Goal: Information Seeking & Learning: Learn about a topic

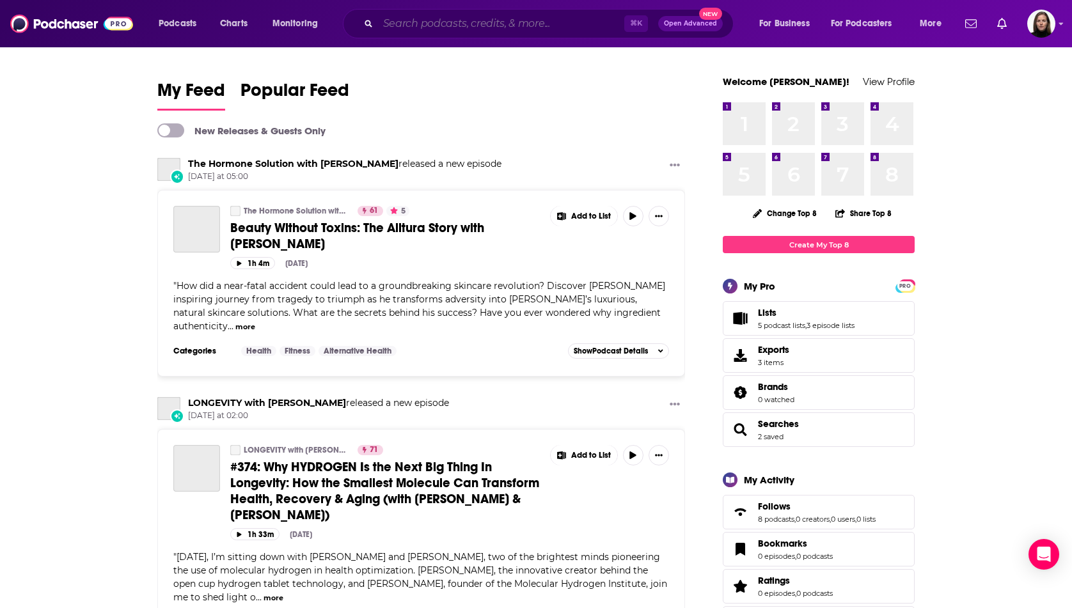
click at [450, 29] on input "Search podcasts, credits, & more..." at bounding box center [501, 23] width 246 height 20
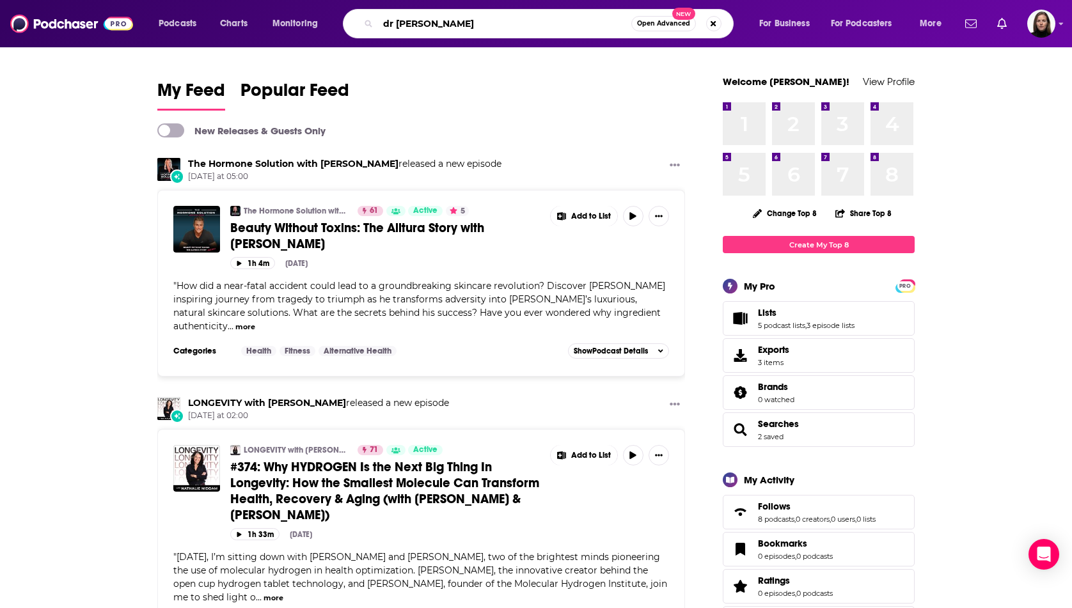
type input "dr [PERSON_NAME]"
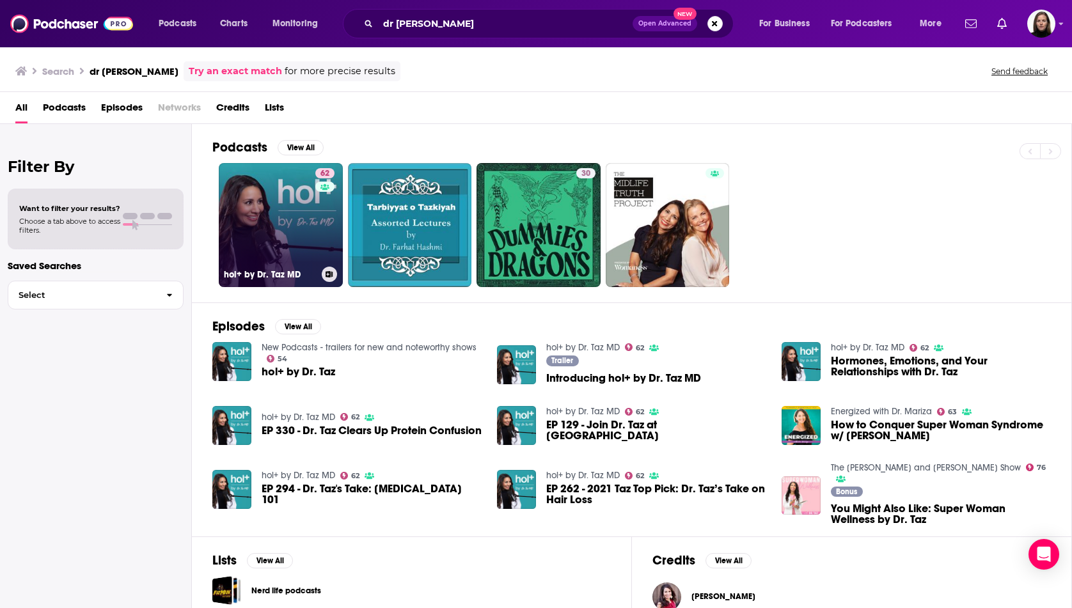
click at [298, 230] on link "62 hol+ by Dr. Taz MD" at bounding box center [281, 225] width 124 height 124
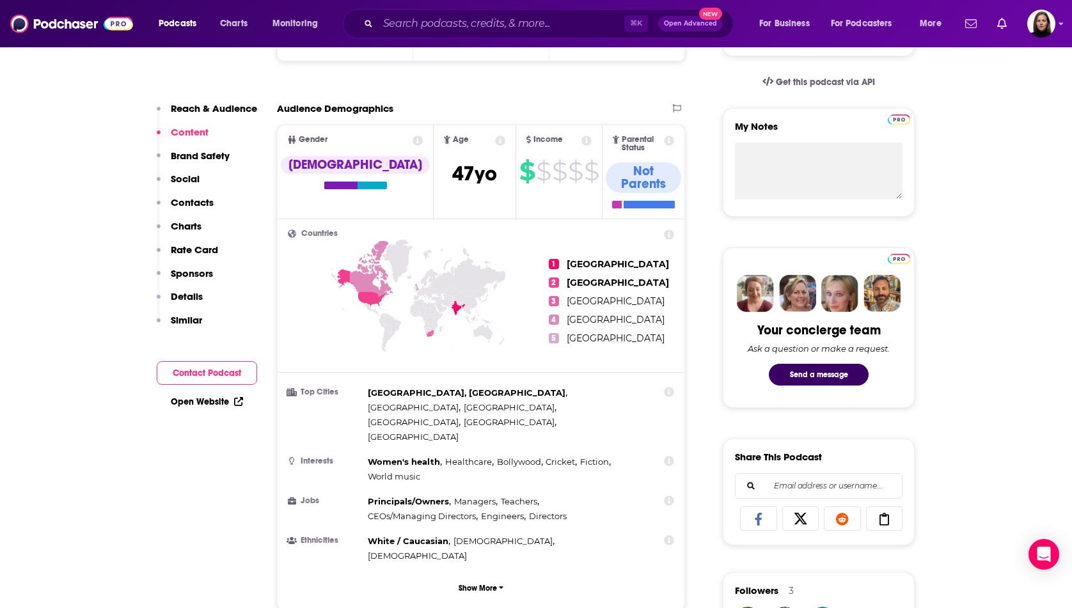
scroll to position [412, 0]
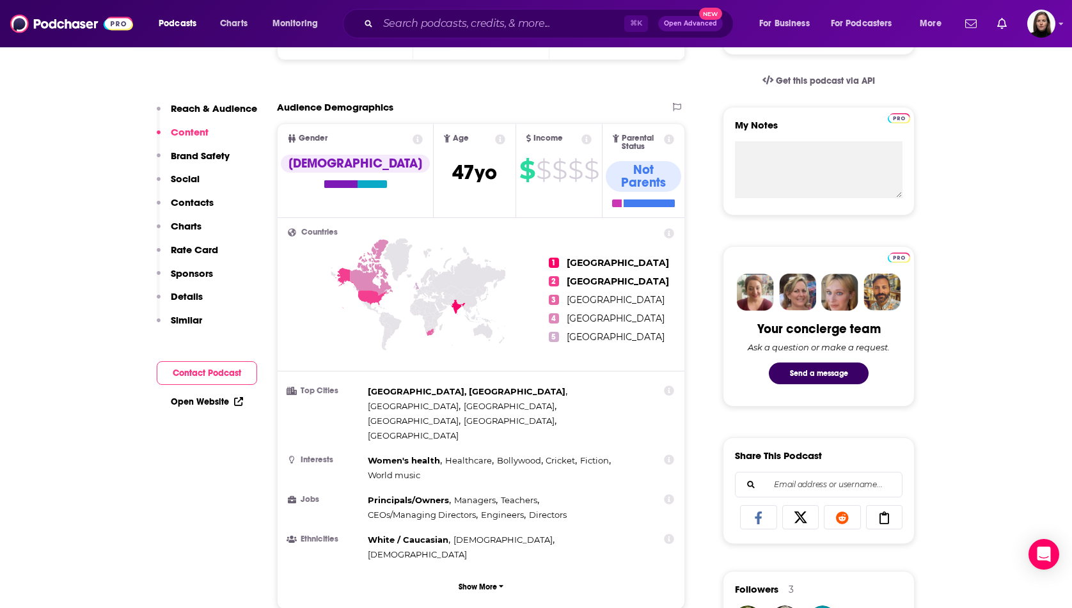
click at [456, 299] on icon at bounding box center [458, 306] width 14 height 15
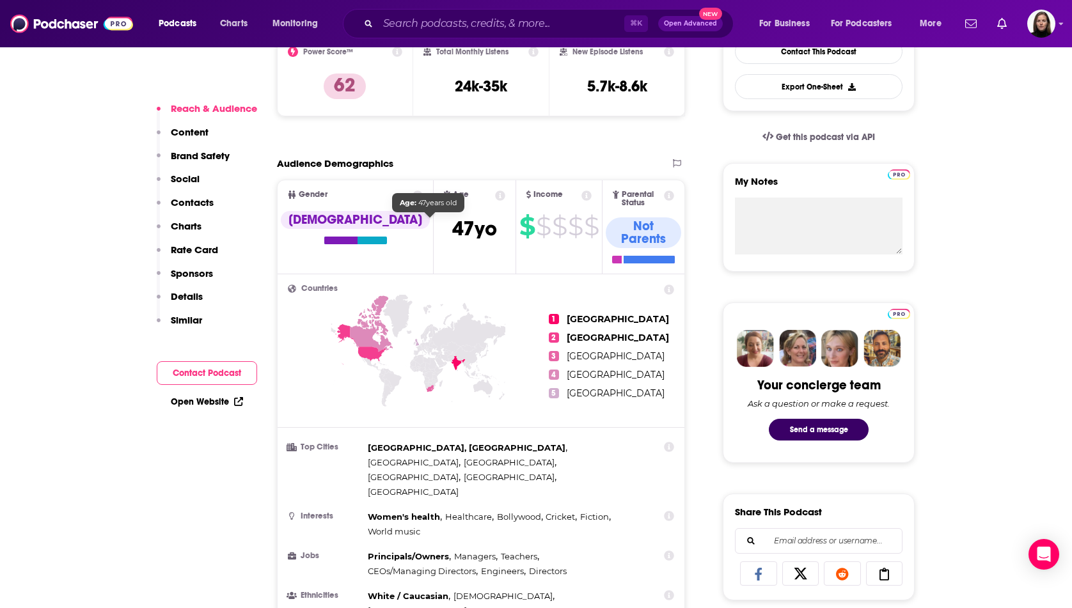
scroll to position [376, 0]
